Goal: Information Seeking & Learning: Learn about a topic

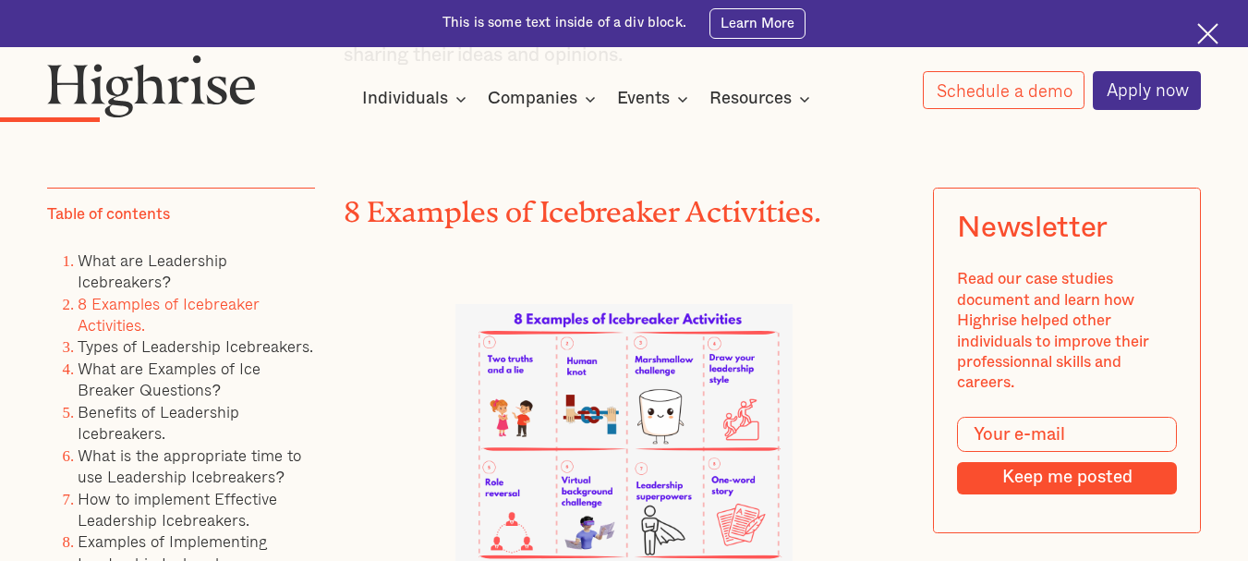
scroll to position [3326, 0]
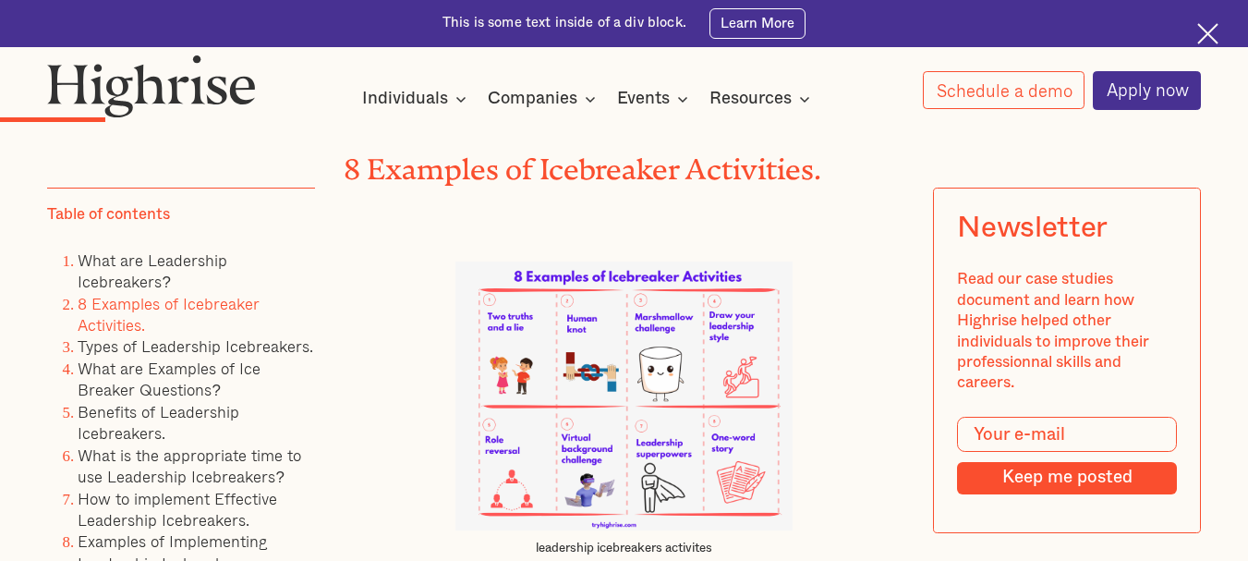
click at [665, 458] on img at bounding box center [624, 395] width 336 height 269
click at [663, 462] on img at bounding box center [624, 395] width 336 height 269
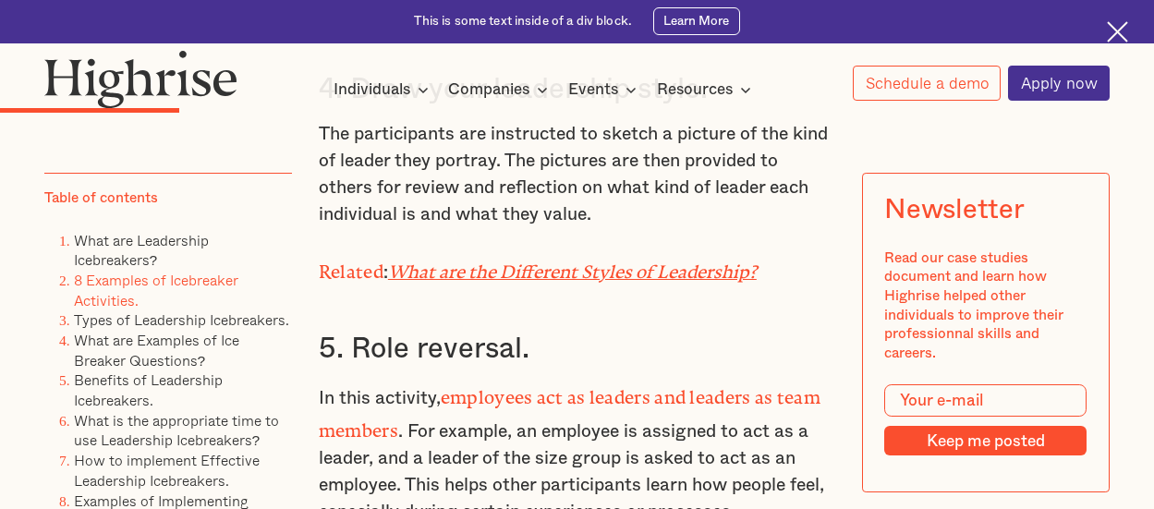
scroll to position [4435, 0]
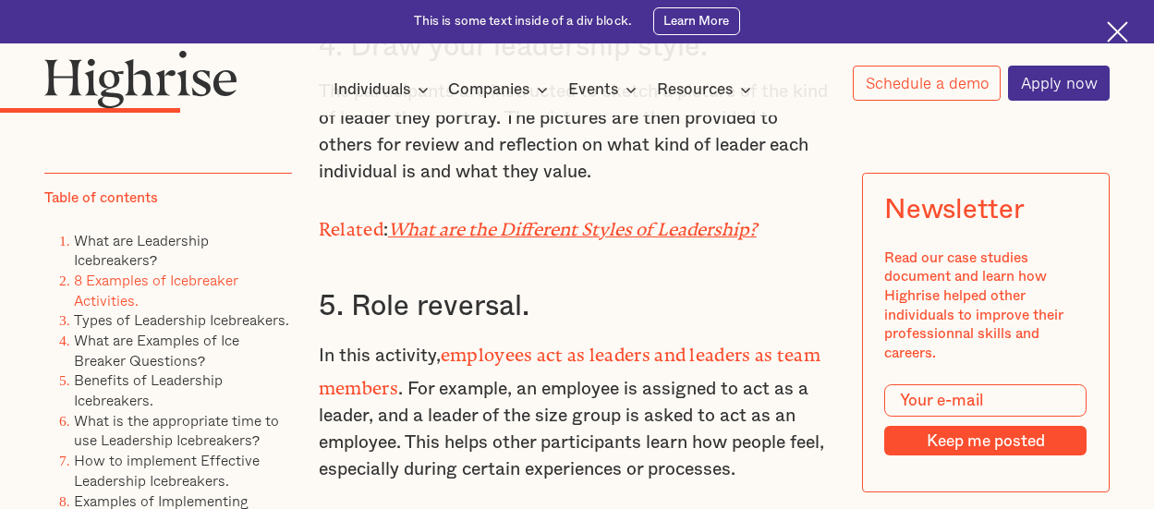
click at [546, 368] on strong "employees act as leaders and leaders as team members" at bounding box center [570, 367] width 502 height 44
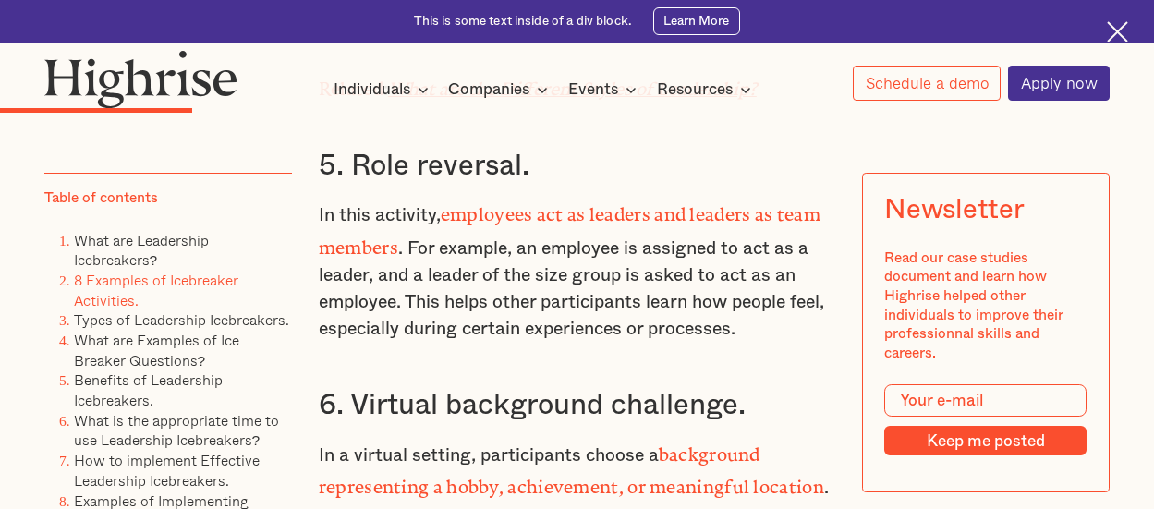
scroll to position [4620, 0]
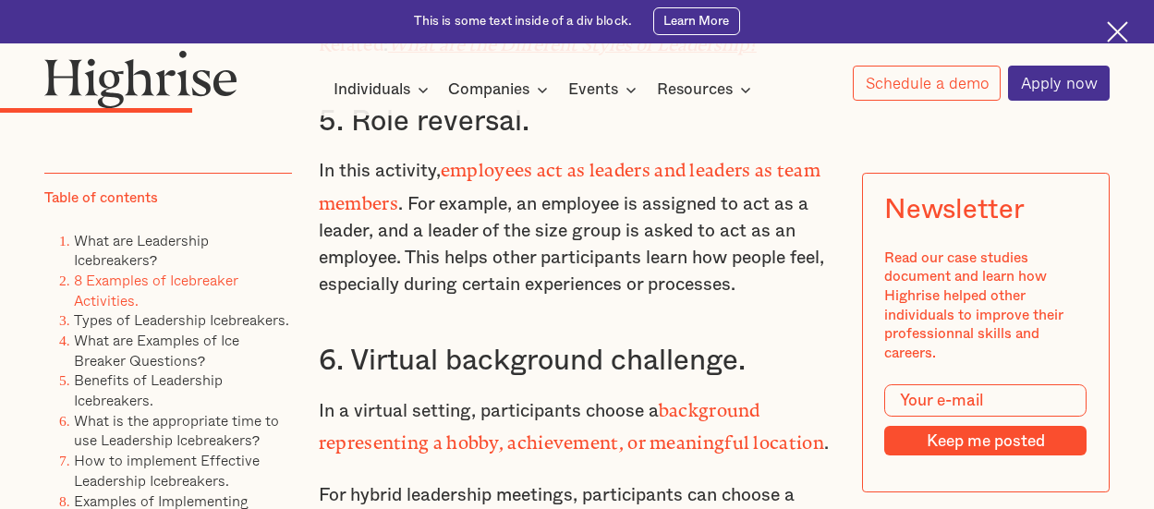
click at [578, 176] on strong "employees act as leaders and leaders as team members" at bounding box center [570, 182] width 502 height 44
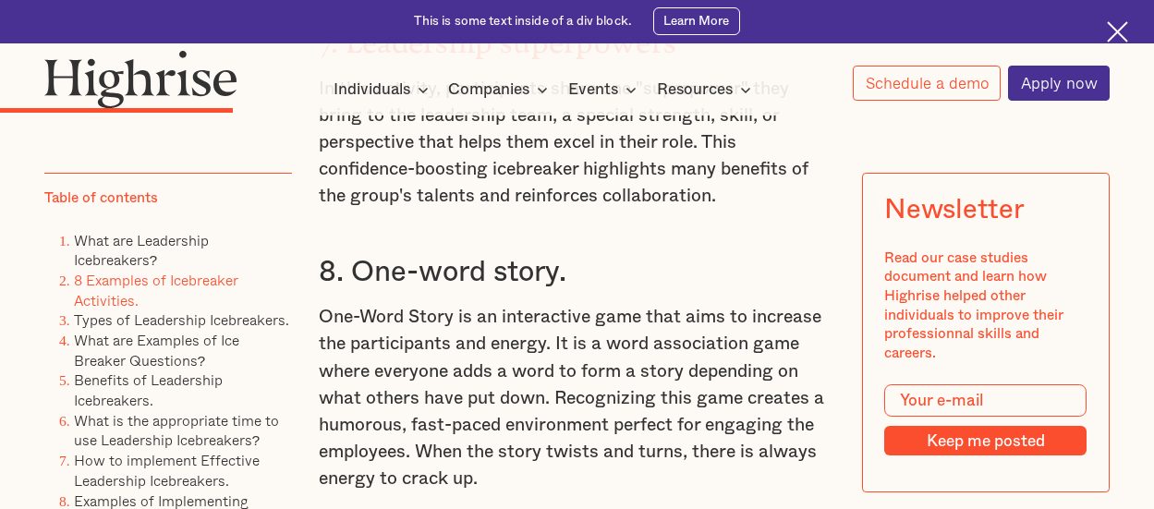
scroll to position [5266, 0]
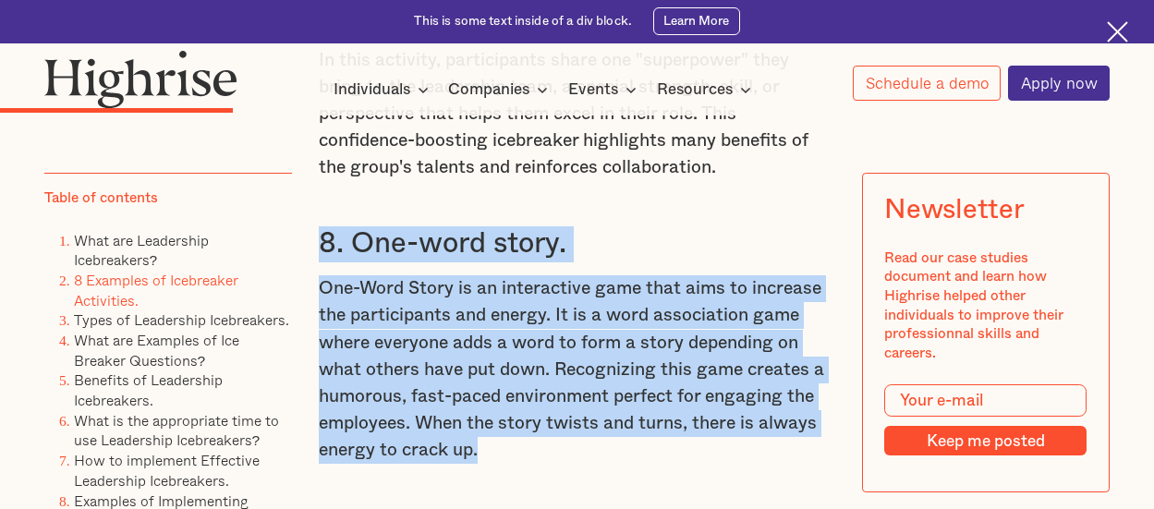
drag, startPoint x: 315, startPoint y: 238, endPoint x: 499, endPoint y: 473, distance: 298.1
copy div "8. One-word story. One-Word Story is an interactive game that aims to increase …"
click at [445, 279] on p "One-Word Story is an interactive game that aims to increase the participants an…" at bounding box center [577, 369] width 517 height 188
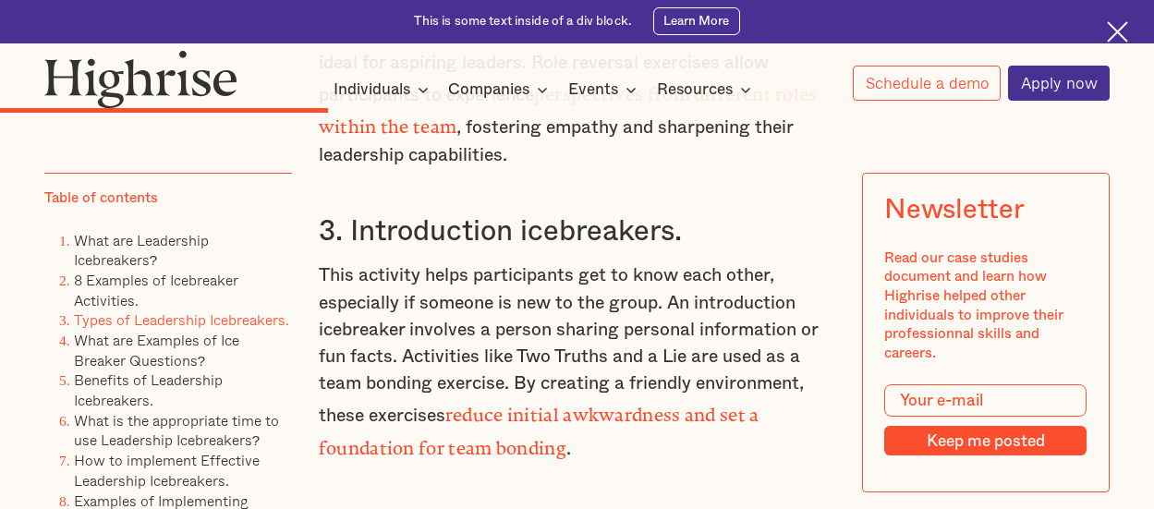
scroll to position [6652, 0]
